Goal: Task Accomplishment & Management: Use online tool/utility

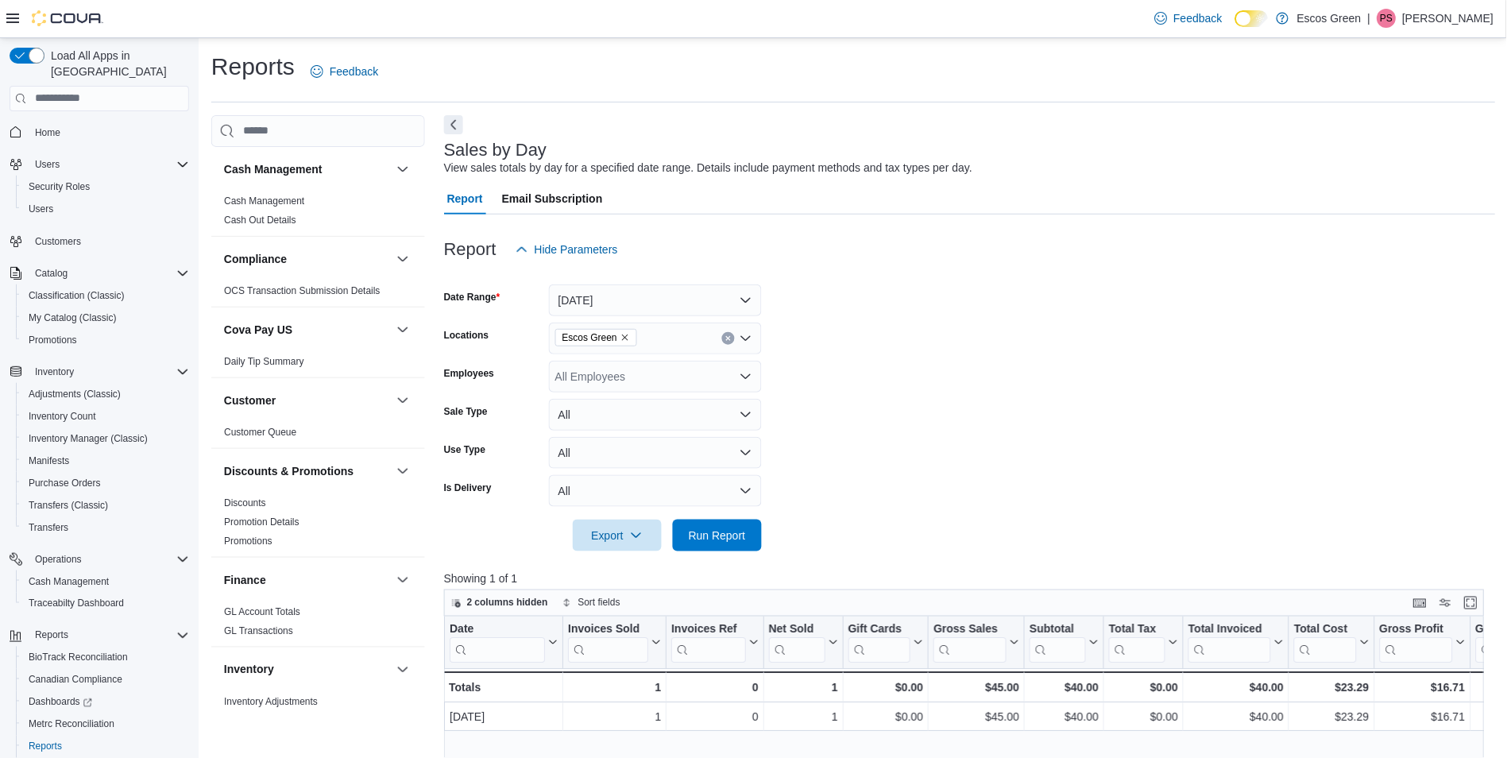
click at [63, 123] on link "Home" at bounding box center [48, 132] width 38 height 19
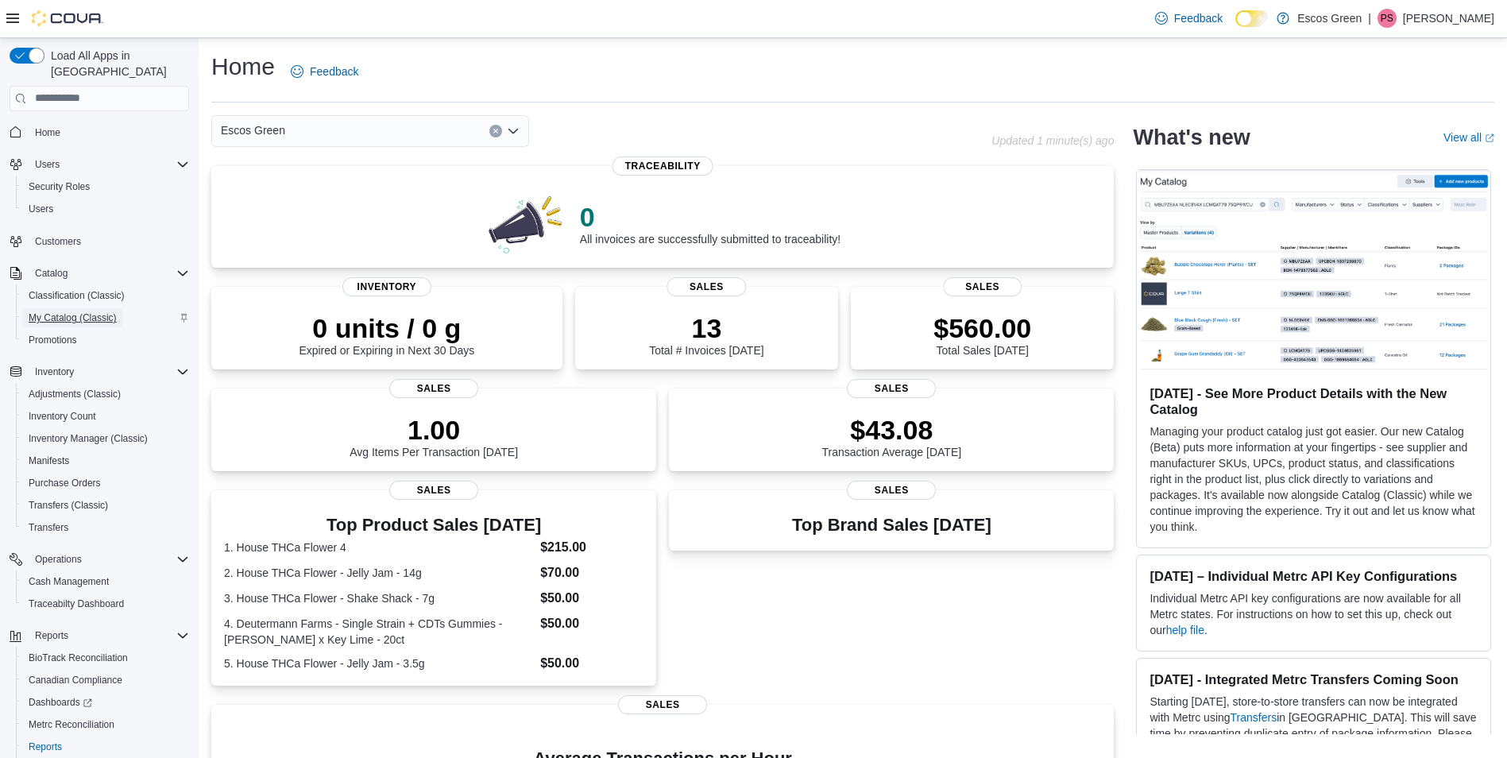
click at [93, 311] on span "My Catalog (Classic)" at bounding box center [73, 317] width 88 height 13
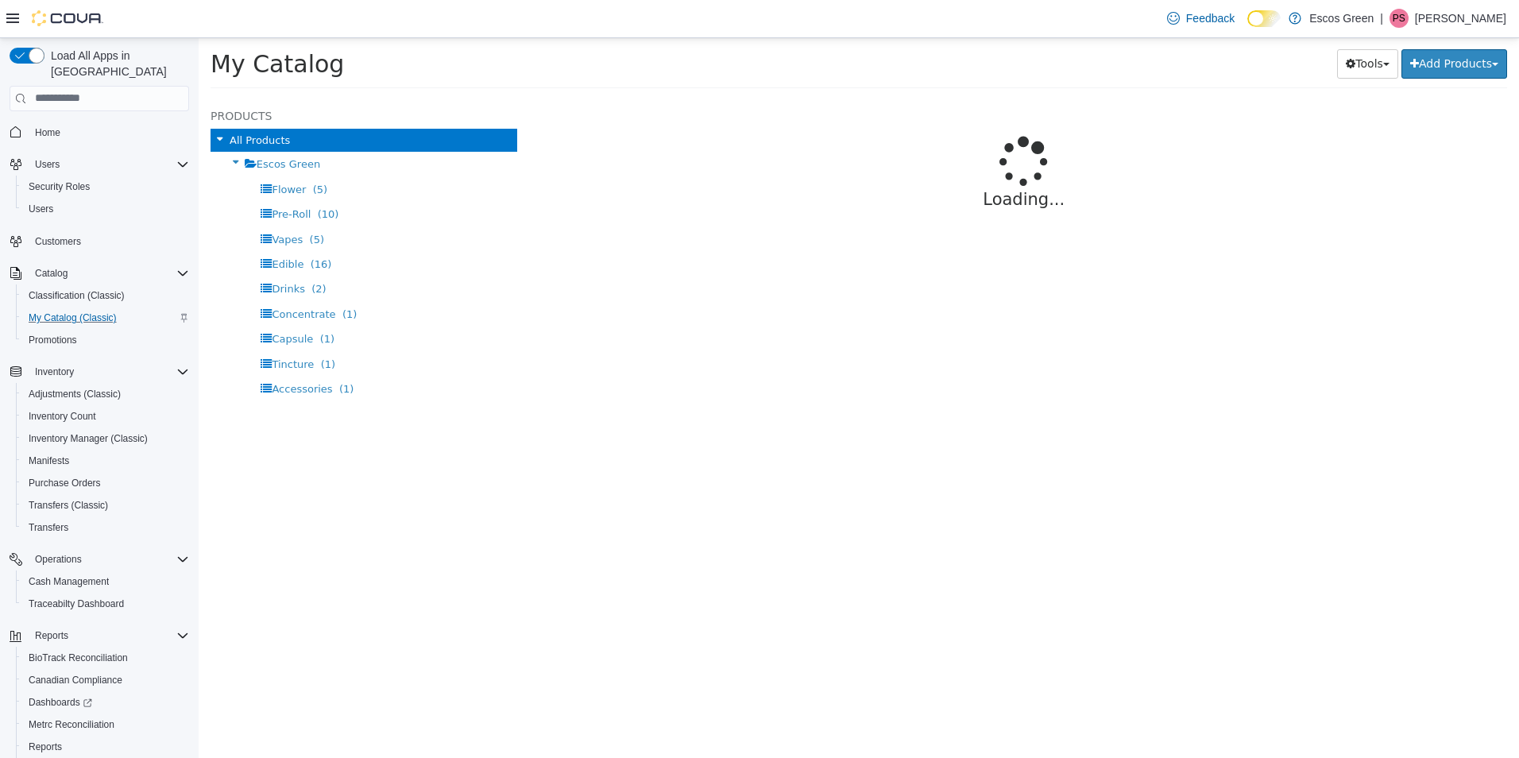
select select "**********"
